Goal: Check status: Check status

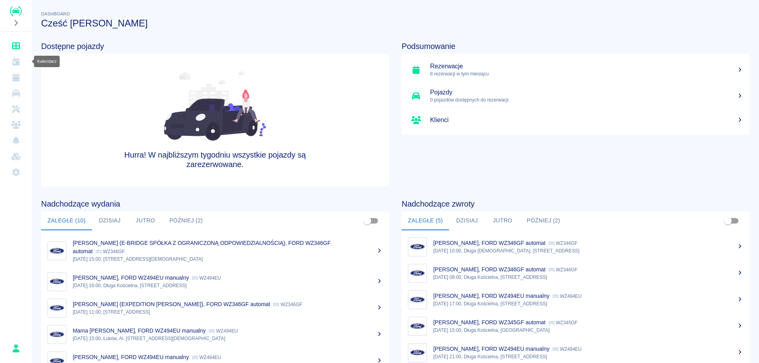
click at [15, 64] on icon "Kalendarz" at bounding box center [15, 62] width 7 height 8
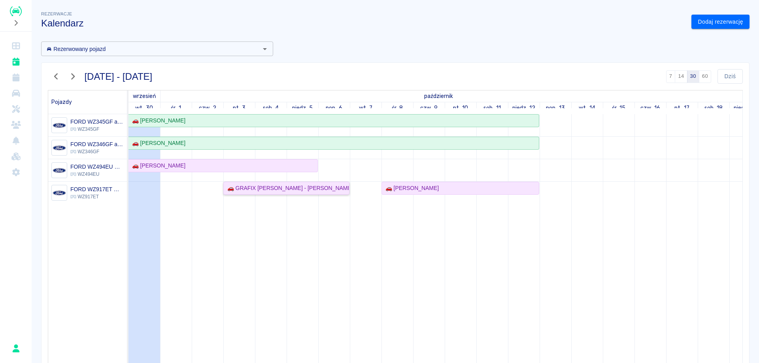
click at [275, 186] on div "🚗 GRAFIX [PERSON_NAME] - [PERSON_NAME]" at bounding box center [286, 188] width 124 height 8
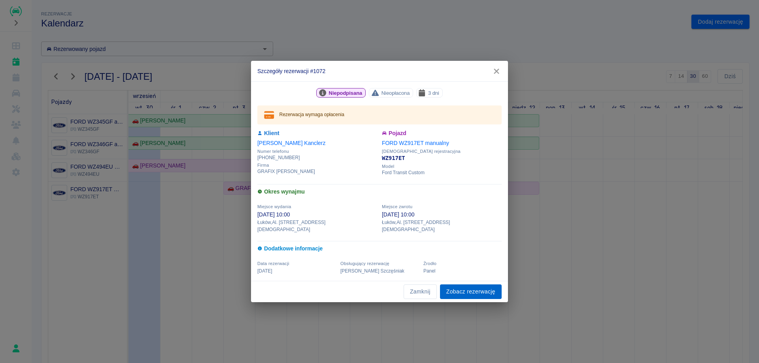
click at [475, 288] on link "Zobacz rezerwację" at bounding box center [471, 291] width 62 height 15
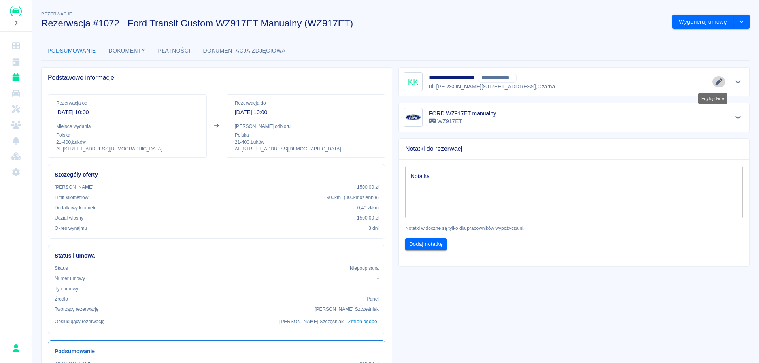
click at [712, 77] on button "Edytuj dane" at bounding box center [718, 81] width 13 height 11
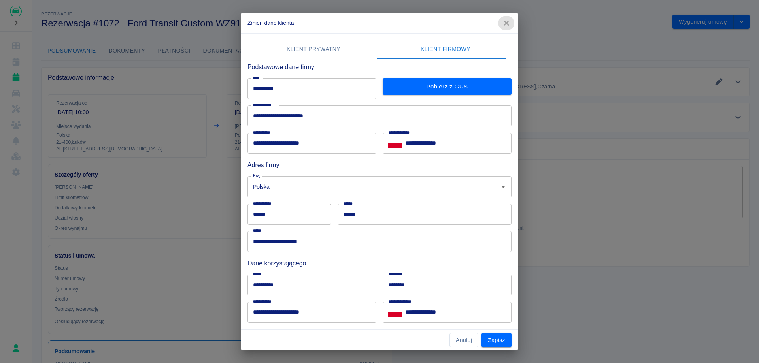
click at [499, 23] on button "button" at bounding box center [506, 23] width 17 height 15
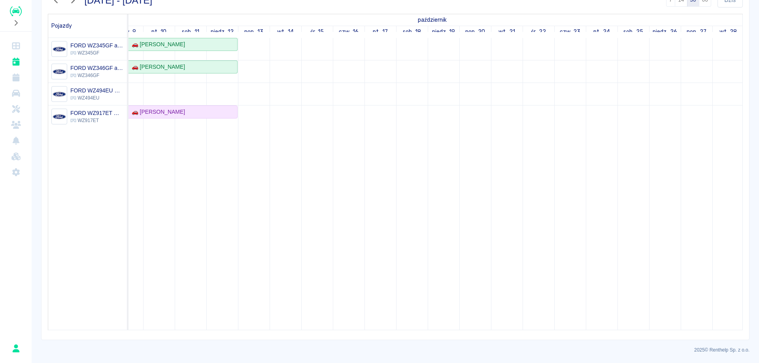
scroll to position [0, 341]
